Goal: Task Accomplishment & Management: Use online tool/utility

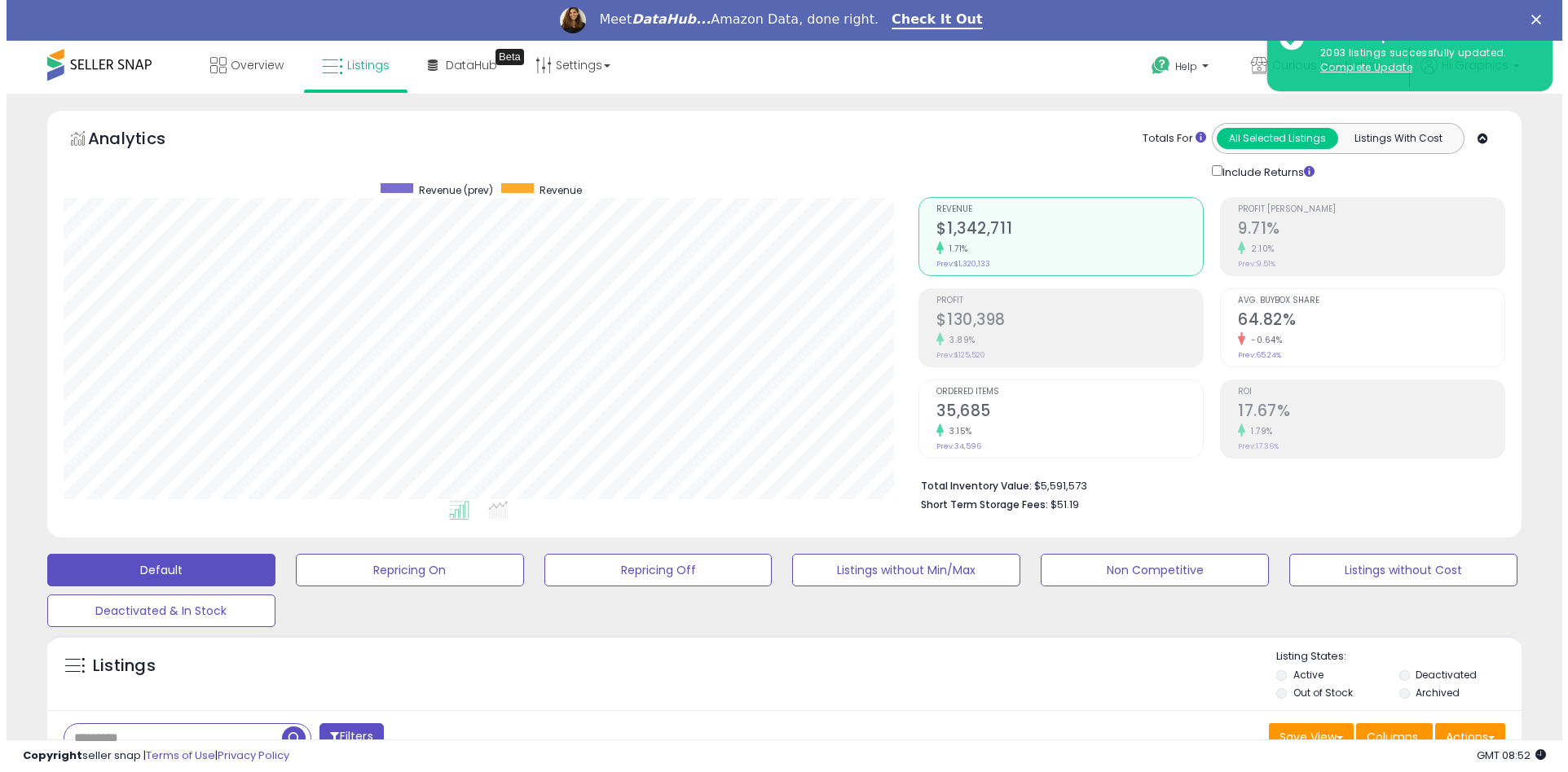
scroll to position [334, 856]
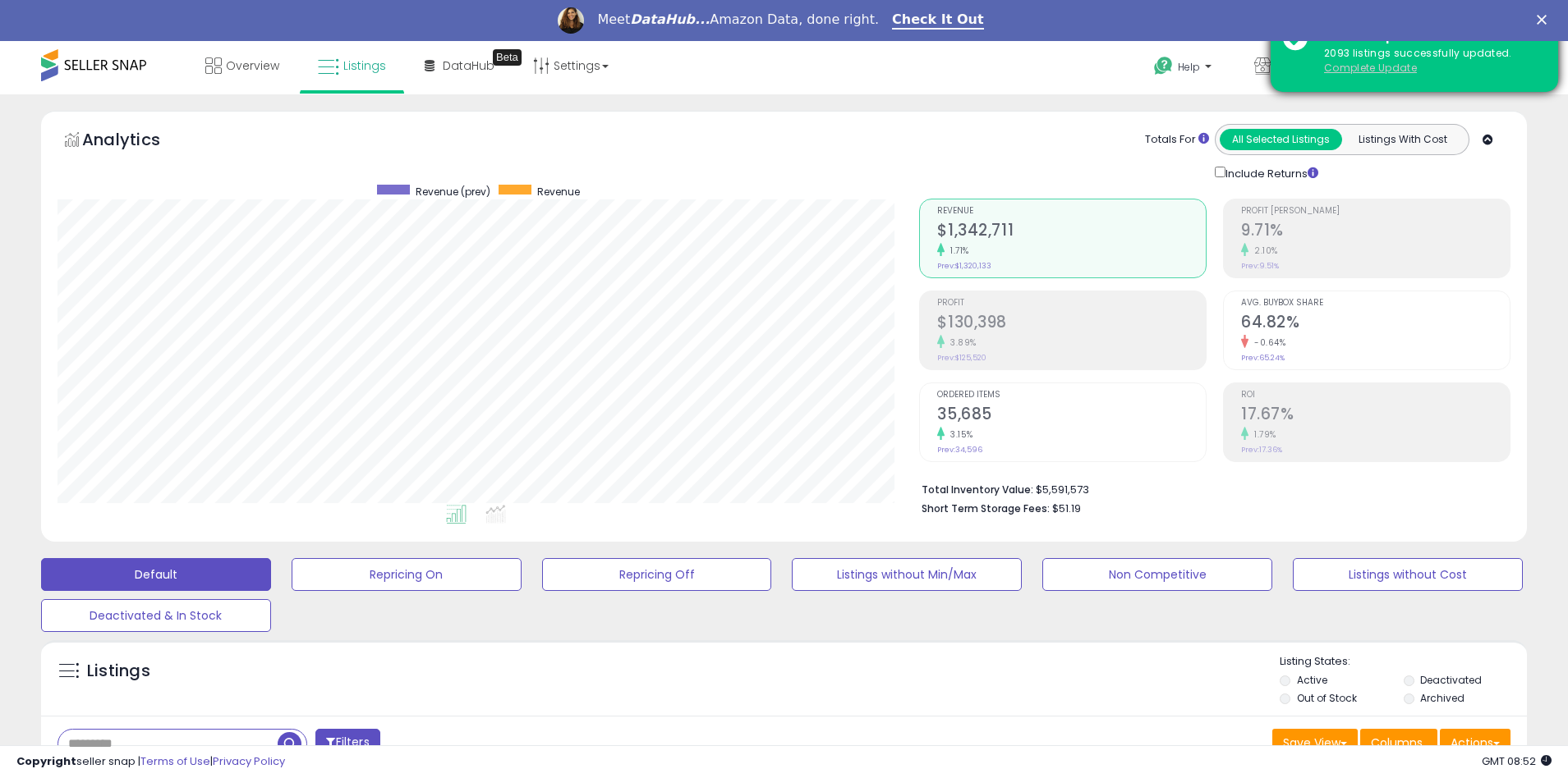
click at [1370, 68] on u "Complete Update" at bounding box center [1371, 68] width 93 height 14
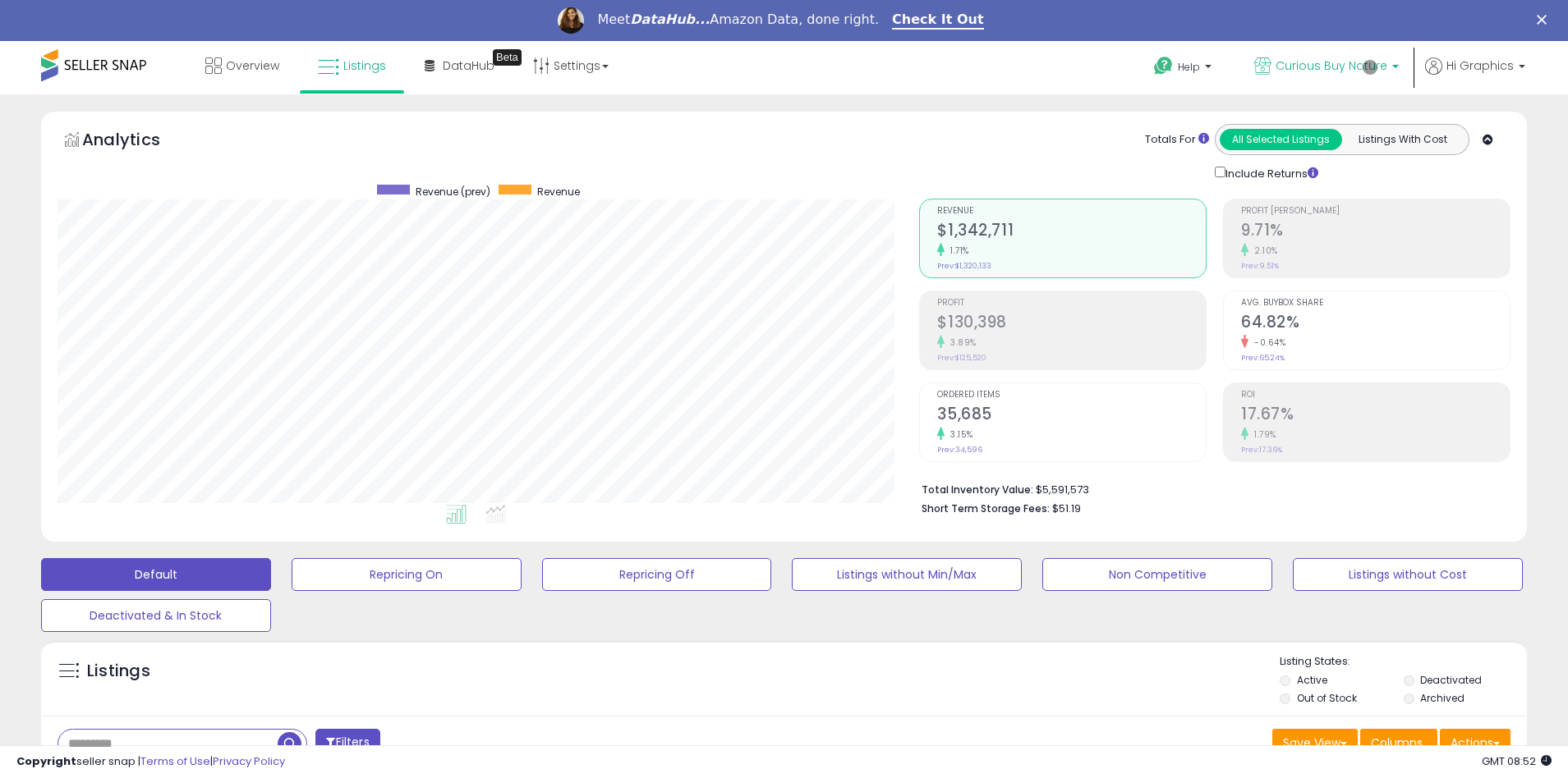
click at [1334, 66] on span "Curious Buy Nature" at bounding box center [1331, 66] width 112 height 17
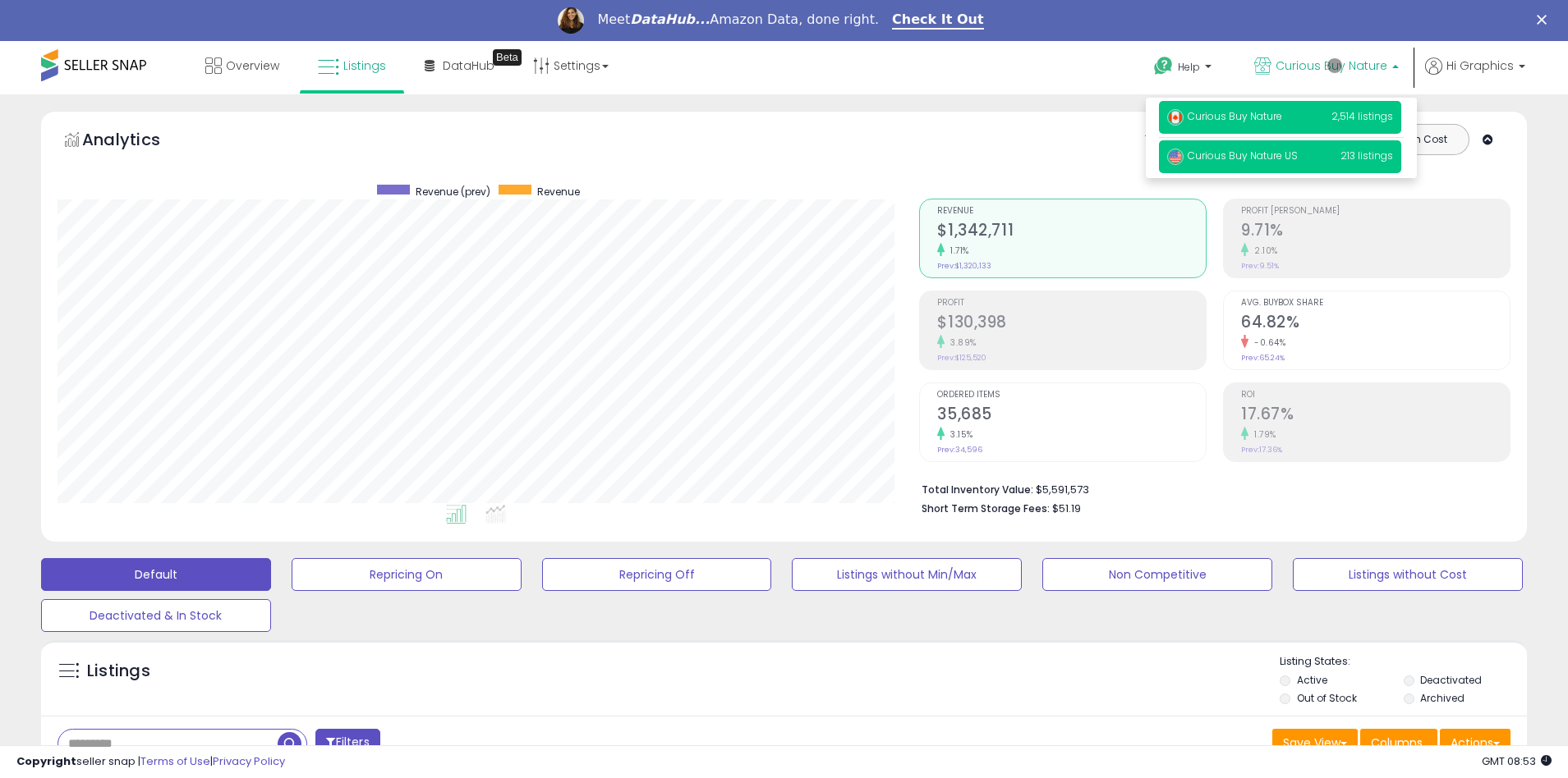
click at [1281, 157] on span "Curious Buy Nature US" at bounding box center [1233, 155] width 131 height 14
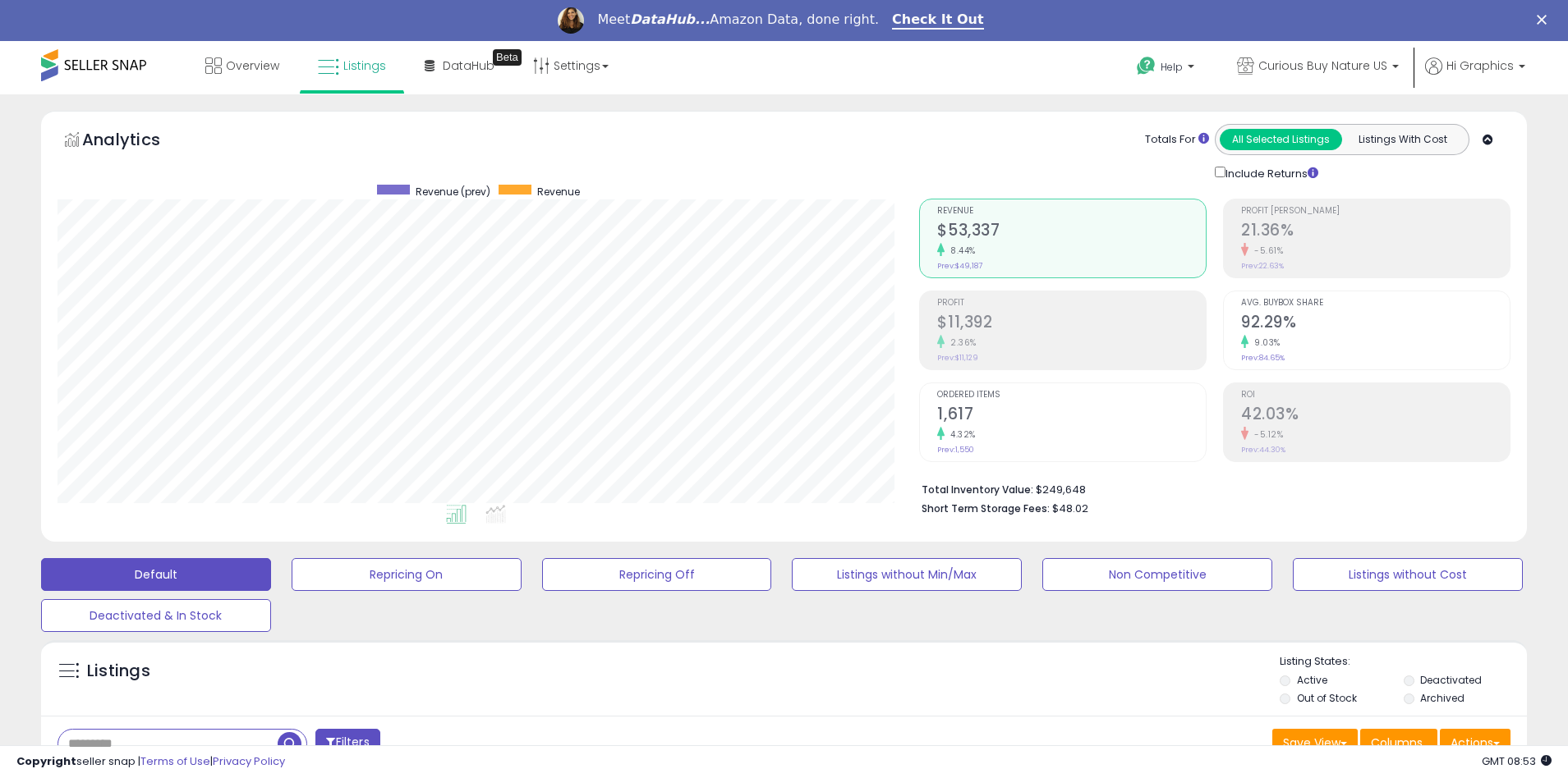
scroll to position [353, 0]
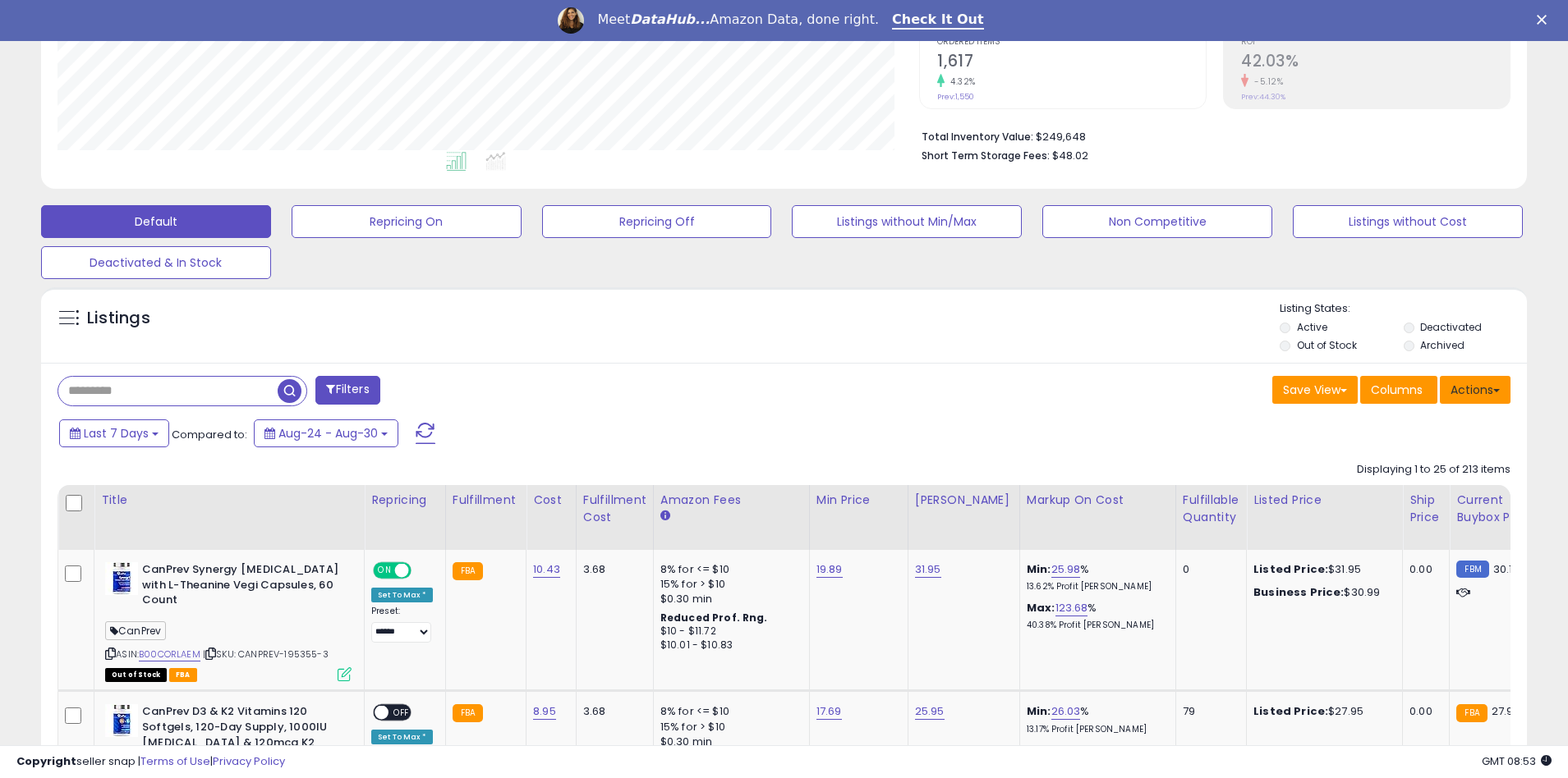
click at [1475, 389] on button "Actions" at bounding box center [1475, 390] width 70 height 28
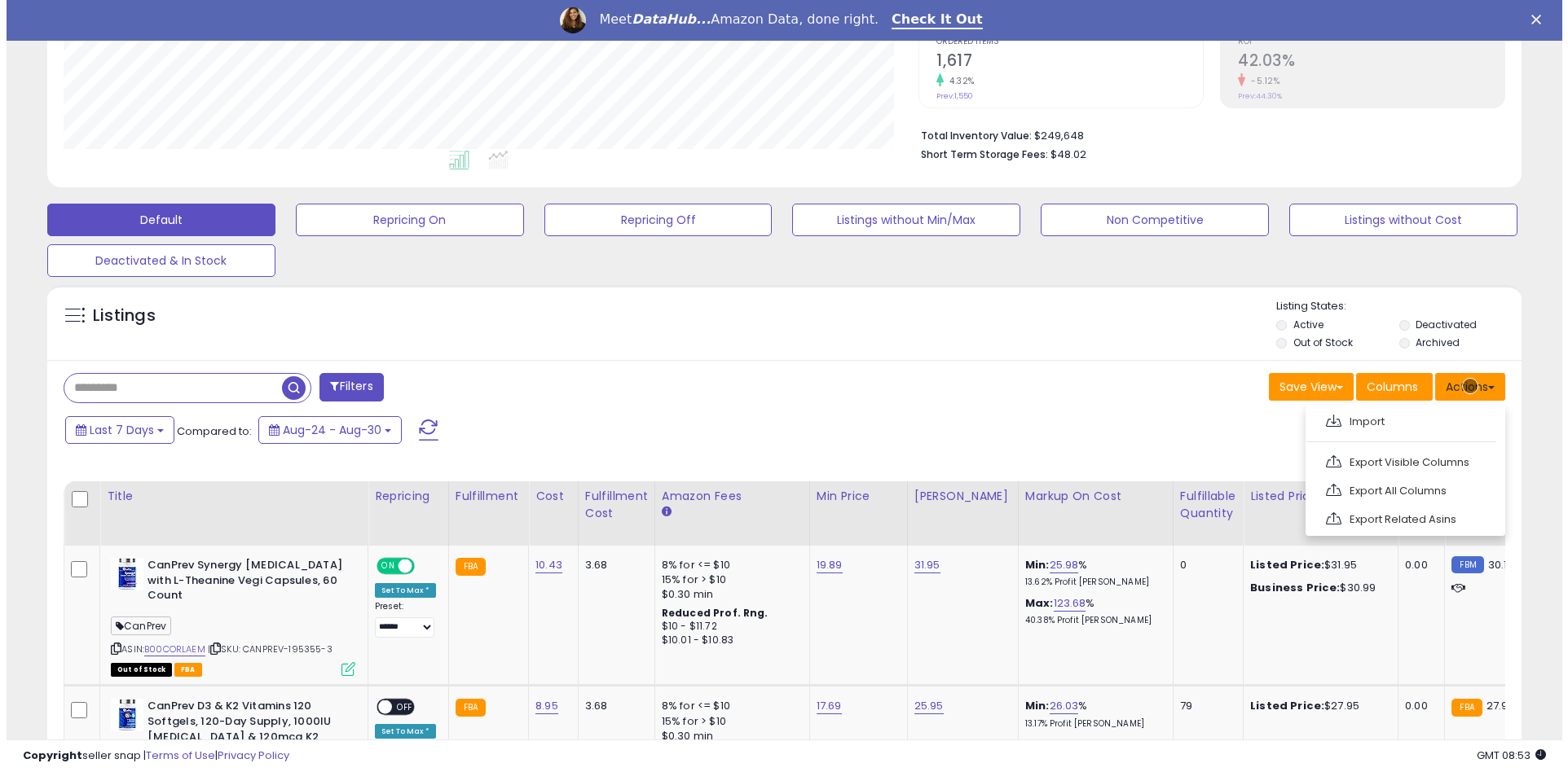
scroll to position [385, 0]
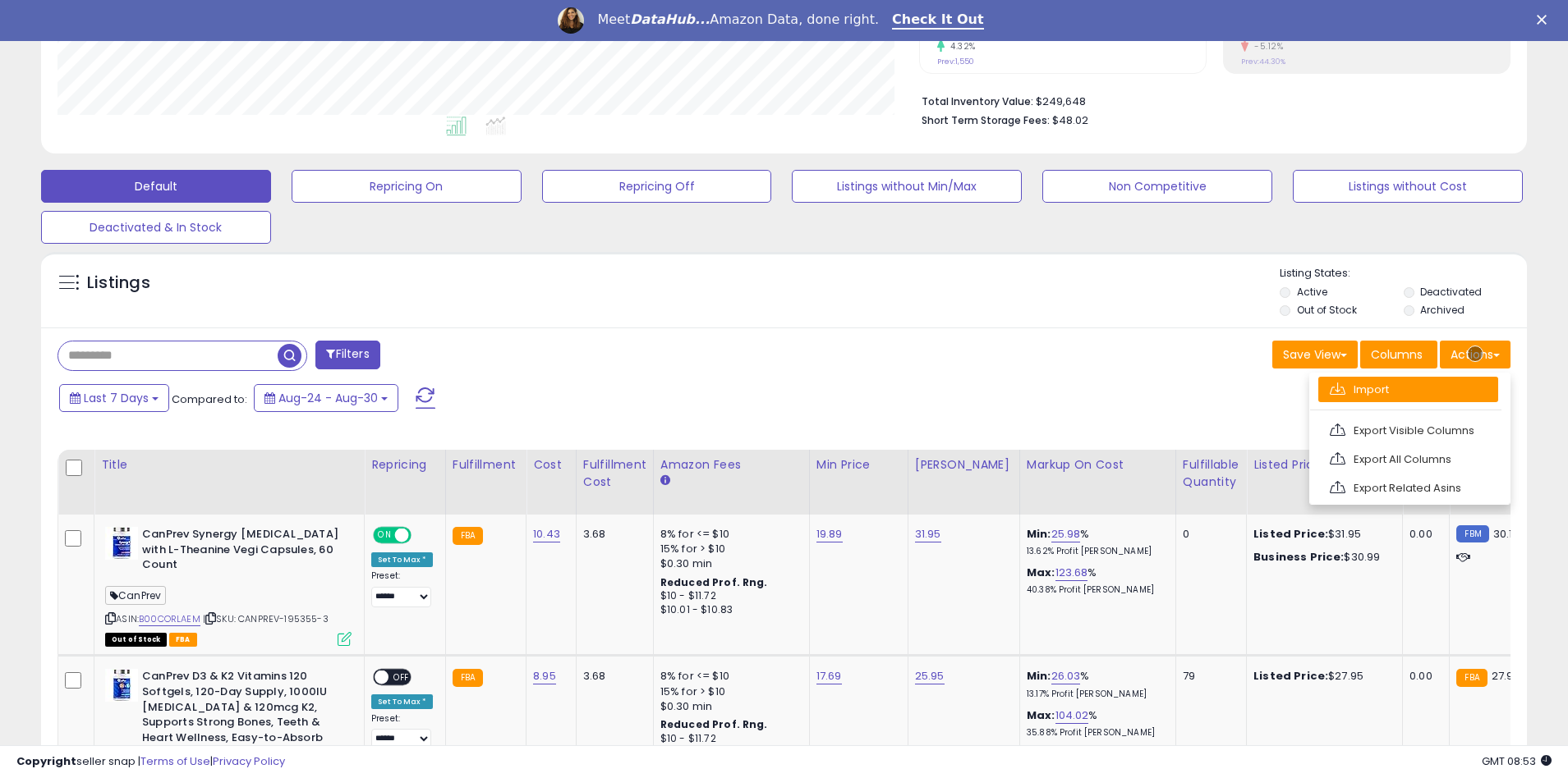
click at [1408, 389] on link "Import" at bounding box center [1409, 389] width 180 height 26
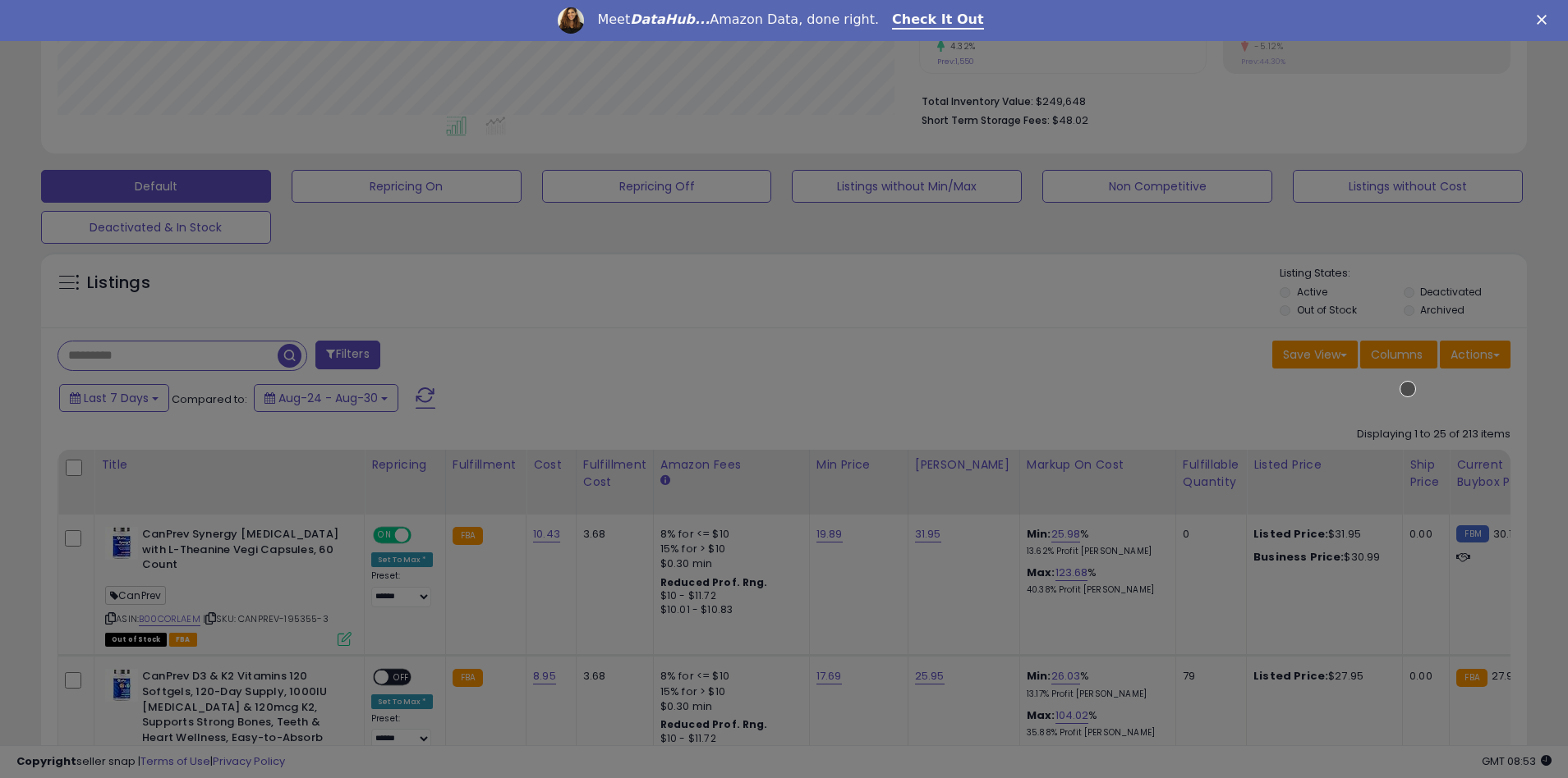
scroll to position [337, 869]
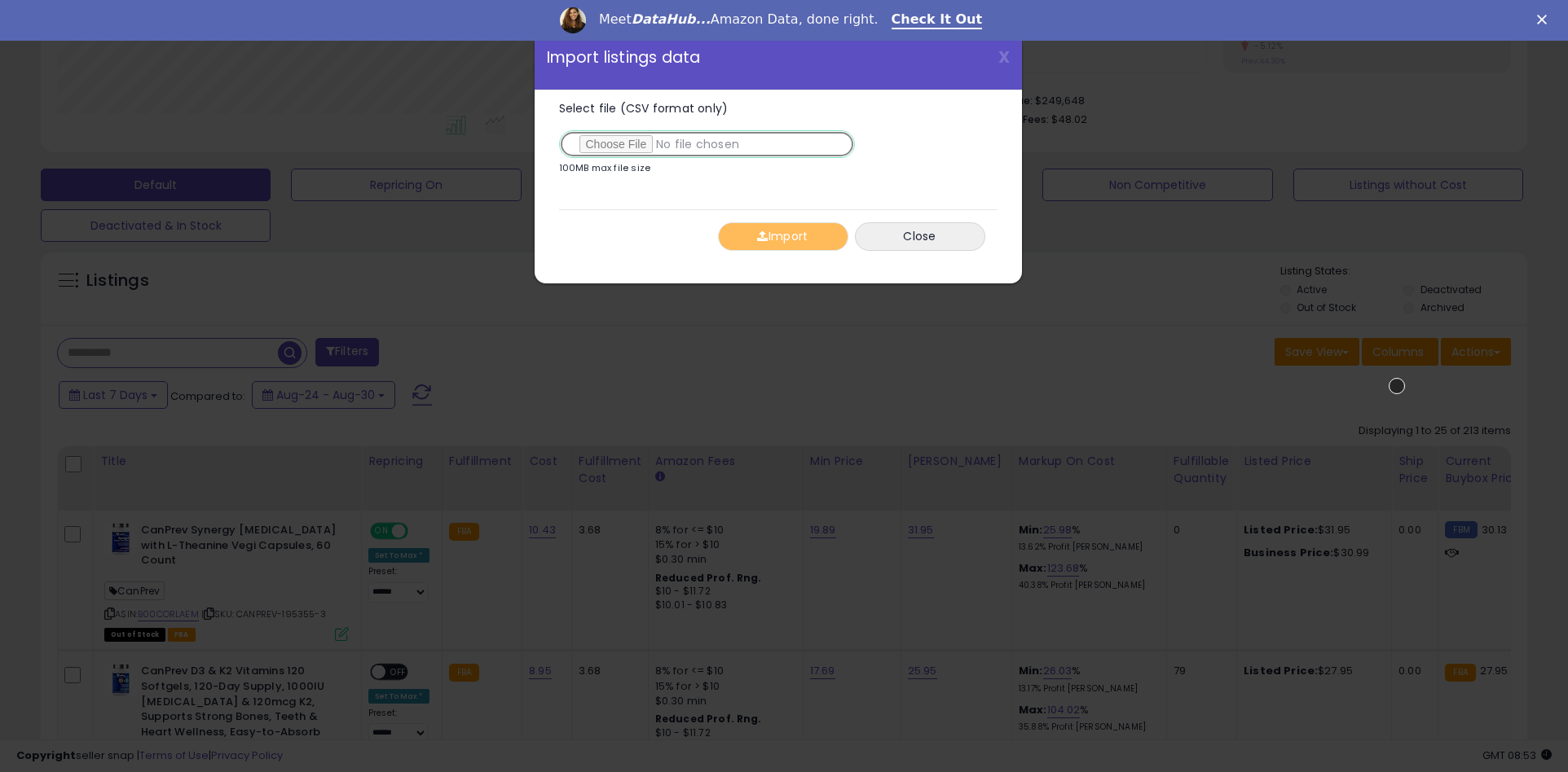
click at [703, 144] on input "Select file (CSV format only)" at bounding box center [707, 144] width 296 height 28
type input "**********"
click at [782, 236] on button "Import" at bounding box center [783, 236] width 130 height 29
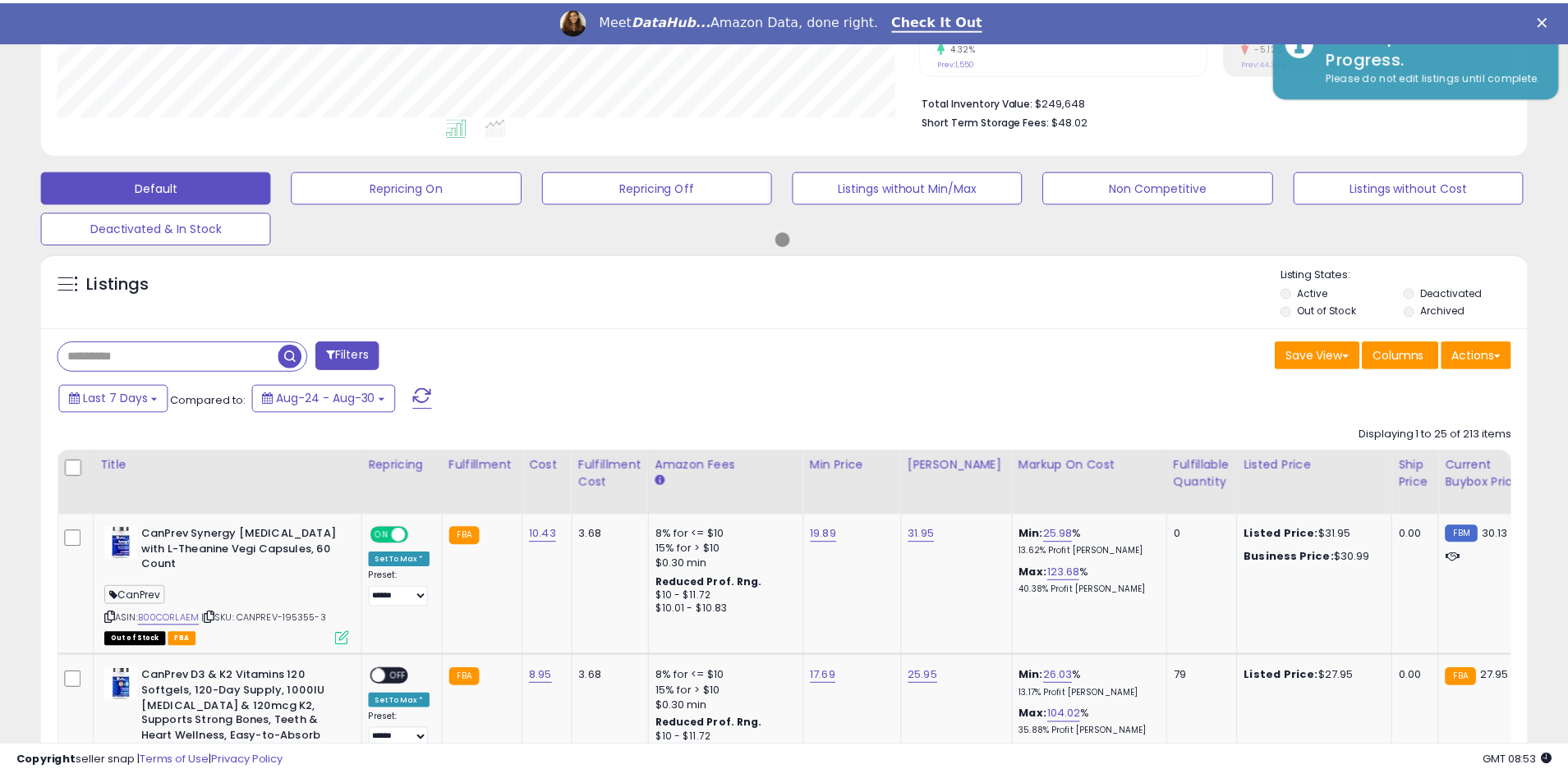
scroll to position [820707, 820411]
